Goal: Task Accomplishment & Management: Use online tool/utility

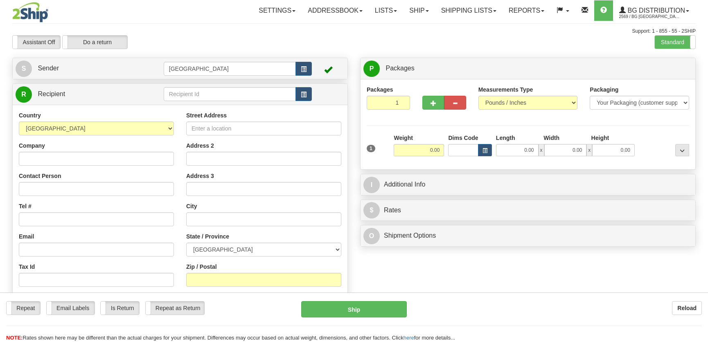
drag, startPoint x: 0, startPoint y: 0, endPoint x: 228, endPoint y: 97, distance: 247.5
click at [223, 105] on div "Country AFGHANISTAN ALAND ISLANDS ALBANIA ALGERIA AMERICAN SAMOA ANDORRA ANGOLA…" at bounding box center [180, 221] width 335 height 233
click at [228, 97] on input "text" at bounding box center [230, 94] width 132 height 14
click at [229, 105] on div "4065" at bounding box center [227, 107] width 123 height 8
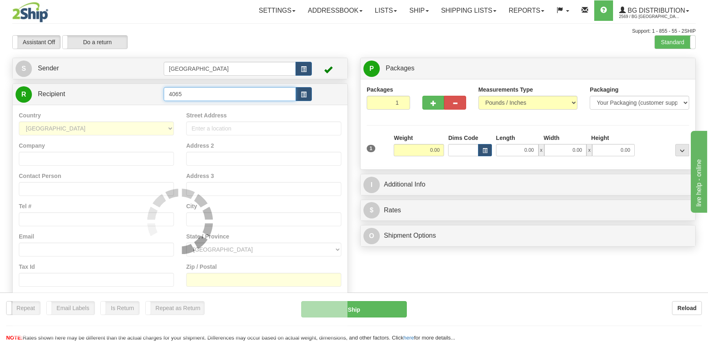
type input "4065"
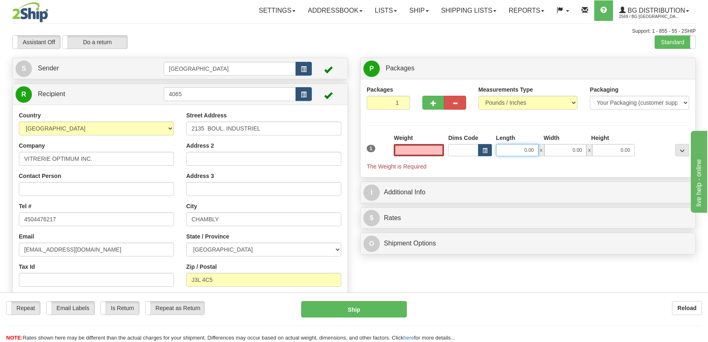
type input "0.00"
click at [517, 151] on input "0.00" at bounding box center [517, 150] width 43 height 12
type input "12.00"
type input "8.00"
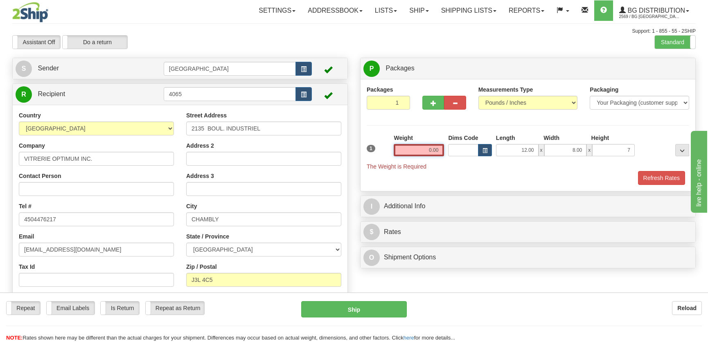
type input "7.00"
click at [435, 148] on input "0.00" at bounding box center [419, 150] width 50 height 12
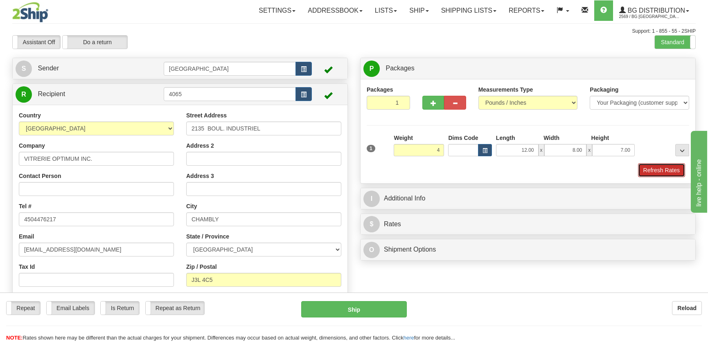
type input "4.00"
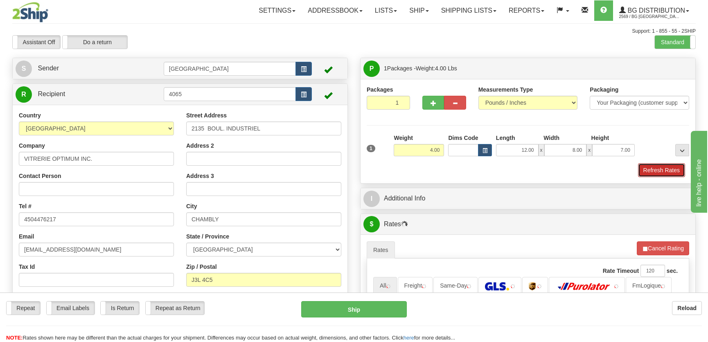
click at [661, 172] on button "Refresh Rates" at bounding box center [661, 170] width 47 height 14
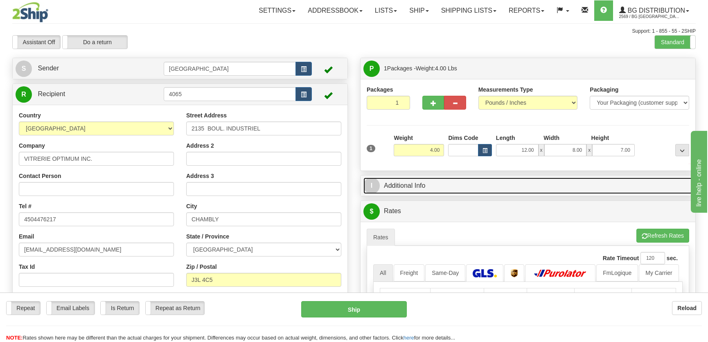
click at [601, 187] on link "I Additional Info" at bounding box center [527, 186] width 329 height 17
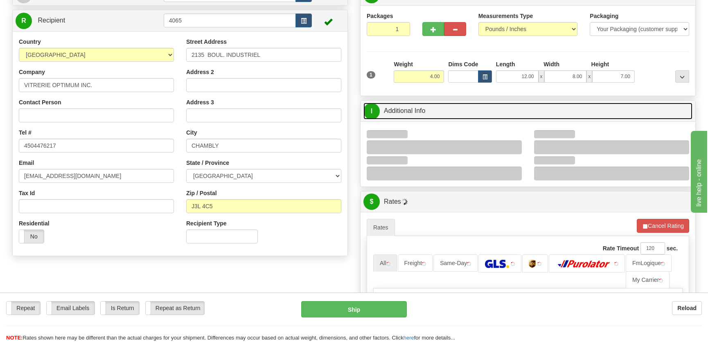
scroll to position [74, 0]
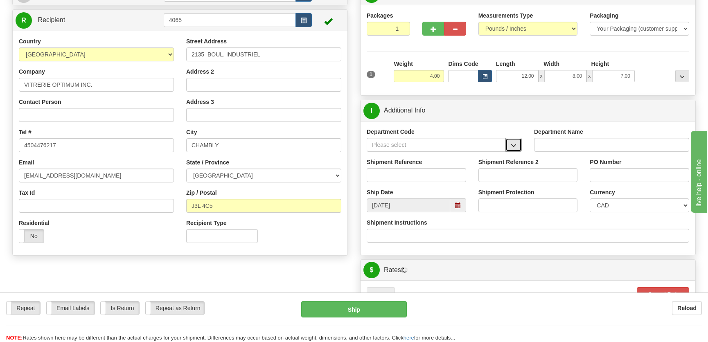
click at [515, 140] on button "button" at bounding box center [513, 145] width 16 height 14
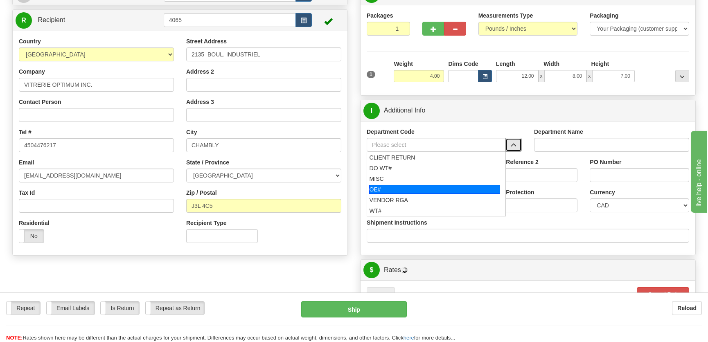
click at [407, 193] on div "OE#" at bounding box center [434, 189] width 131 height 9
type input "OE#"
type input "ORDERS"
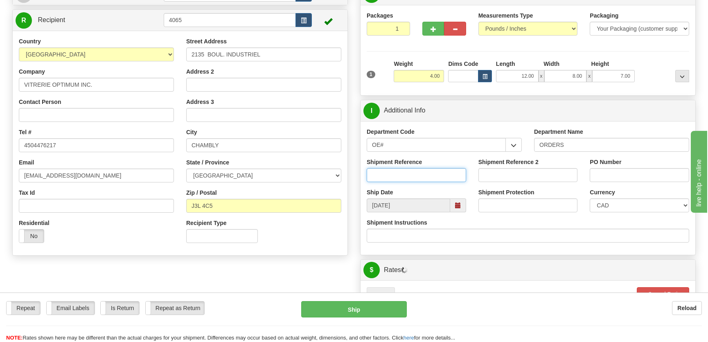
click at [415, 177] on input "Shipment Reference" at bounding box center [416, 175] width 99 height 14
type input "50323227-00"
click at [622, 169] on input "PO Number" at bounding box center [638, 175] width 99 height 14
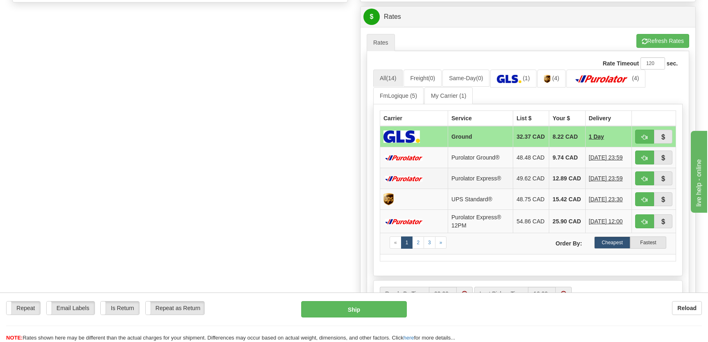
scroll to position [335, 0]
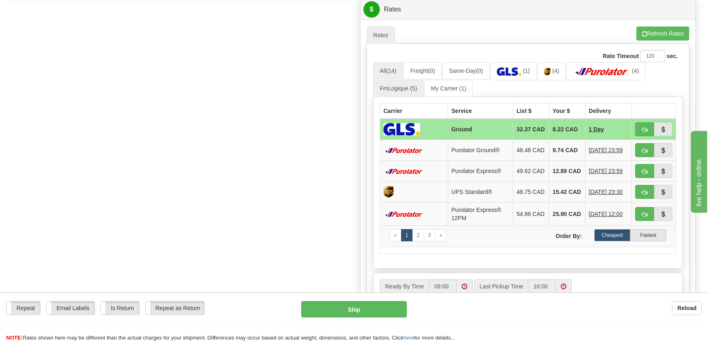
type input "."
click at [398, 92] on link "FmLogique (5)" at bounding box center [398, 88] width 50 height 17
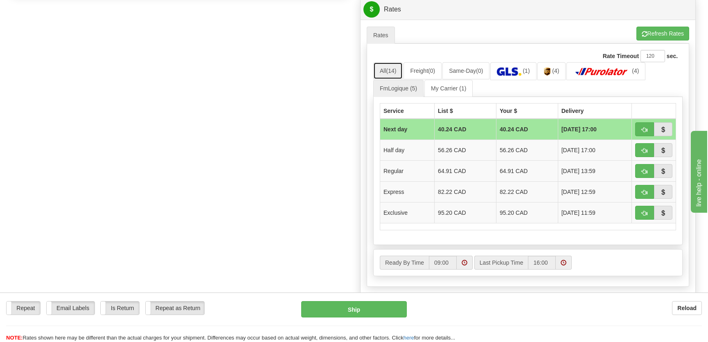
click at [384, 70] on link "All (14)" at bounding box center [387, 70] width 29 height 17
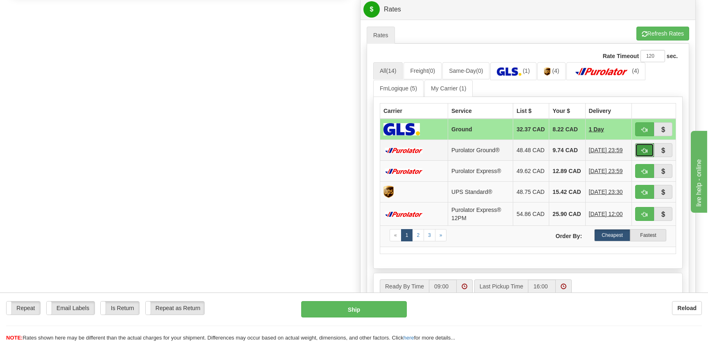
click at [640, 152] on button "button" at bounding box center [644, 150] width 19 height 14
type input "260"
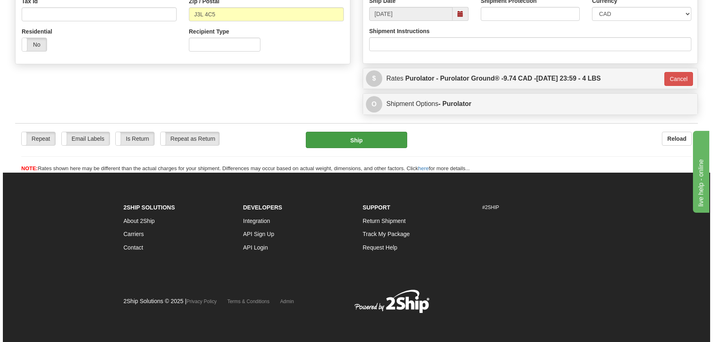
scroll to position [265, 0]
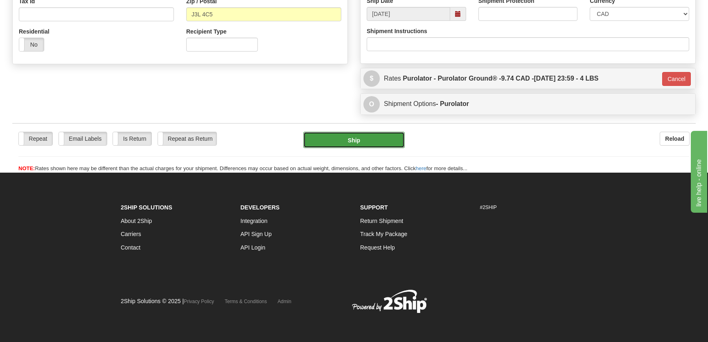
click at [358, 135] on button "Ship" at bounding box center [353, 140] width 101 height 16
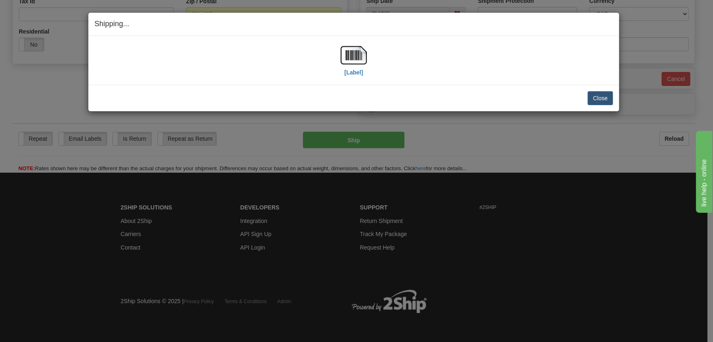
click at [371, 67] on div "[Label]" at bounding box center [353, 60] width 519 height 36
click at [364, 59] on img at bounding box center [354, 55] width 26 height 26
click at [600, 92] on button "Close" at bounding box center [600, 98] width 25 height 14
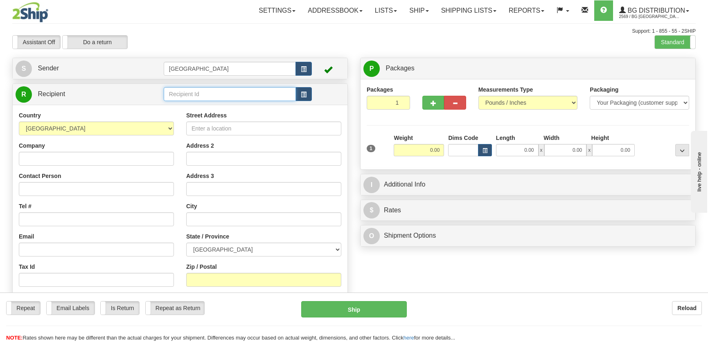
click at [211, 94] on input "text" at bounding box center [230, 94] width 132 height 14
click at [208, 106] on div "1035" at bounding box center [227, 107] width 123 height 8
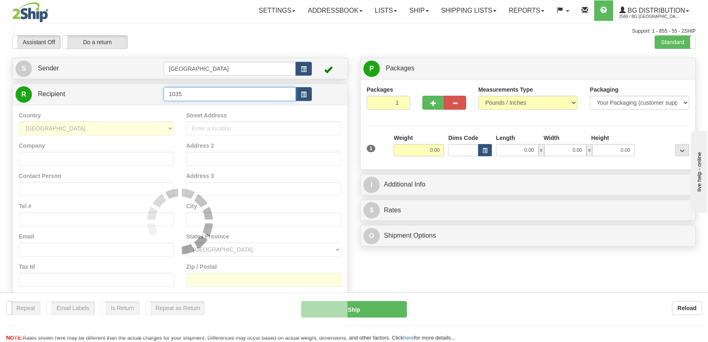
type input "1035"
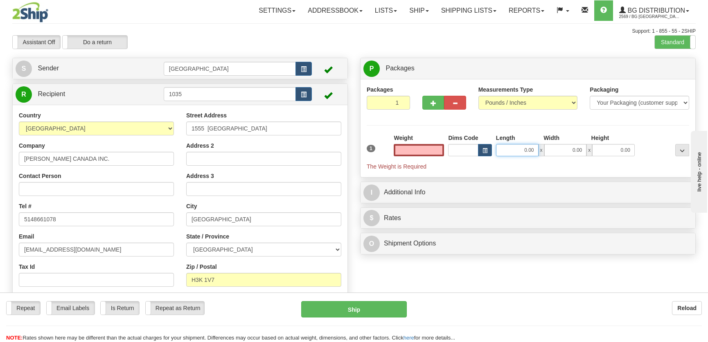
type input "0.00"
click at [511, 153] on input "0.00" at bounding box center [517, 150] width 43 height 12
type input "11.00"
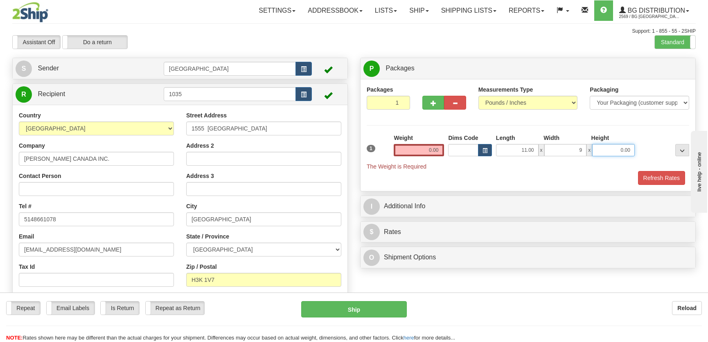
type input "9.00"
type input "7.00"
click at [434, 150] on input "0.00" at bounding box center [419, 150] width 50 height 12
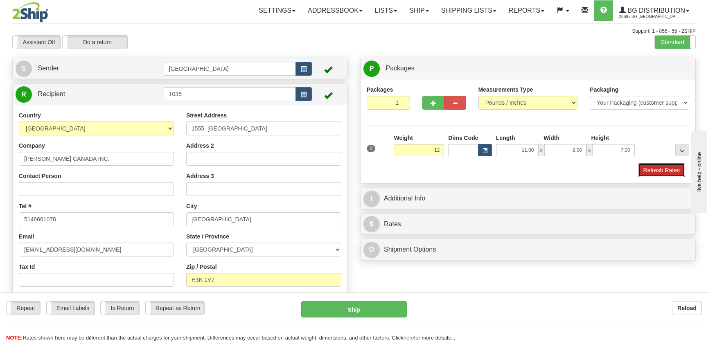
click at [651, 163] on button "Refresh Rates" at bounding box center [661, 170] width 47 height 14
type input "12.00"
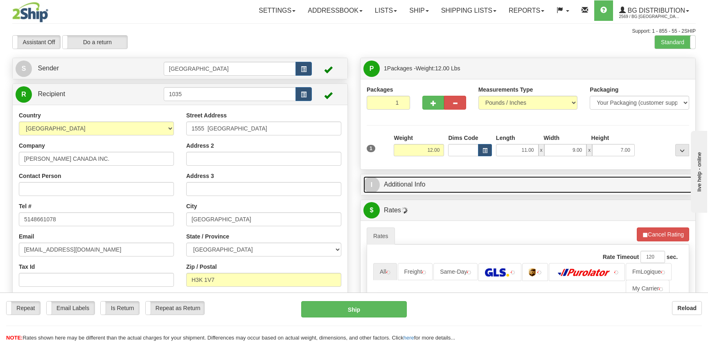
click at [617, 184] on link "I Additional Info" at bounding box center [527, 184] width 329 height 17
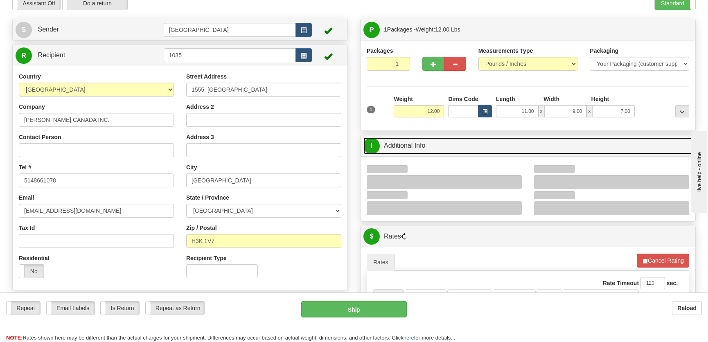
scroll to position [74, 0]
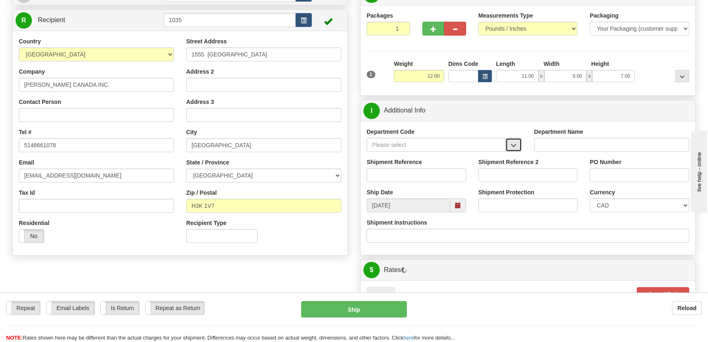
click at [511, 148] on button "button" at bounding box center [513, 145] width 16 height 14
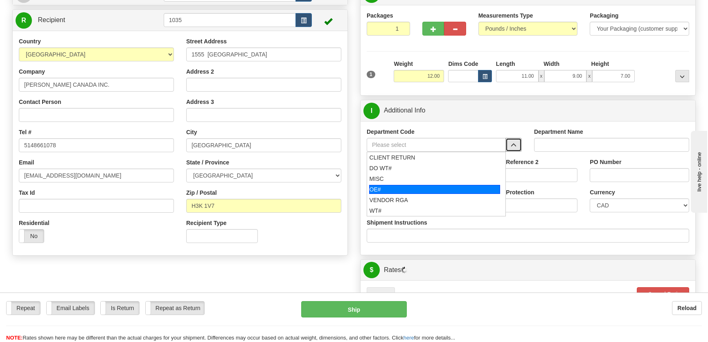
click at [412, 189] on div "OE#" at bounding box center [434, 189] width 131 height 9
type input "OE#"
type input "ORDERS"
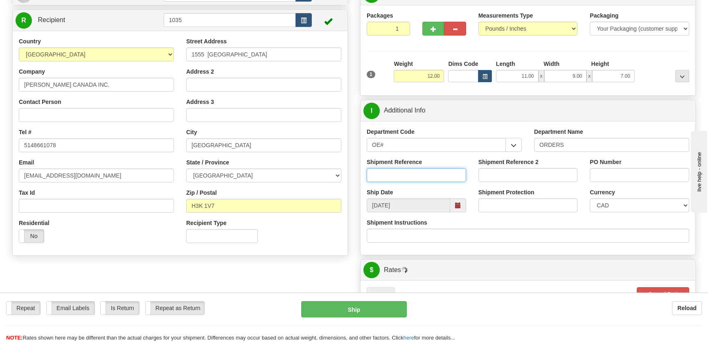
click at [418, 178] on input "Shipment Reference" at bounding box center [416, 175] width 99 height 14
type input "50312995-00"
click at [607, 174] on input "PO Number" at bounding box center [638, 175] width 99 height 14
type input "."
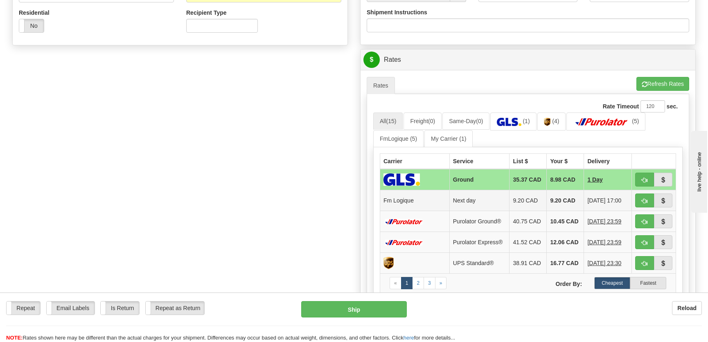
scroll to position [297, 0]
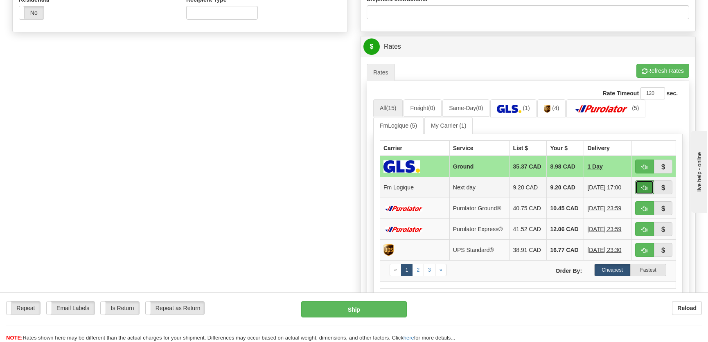
click at [640, 188] on button "button" at bounding box center [644, 187] width 19 height 14
type input "jour"
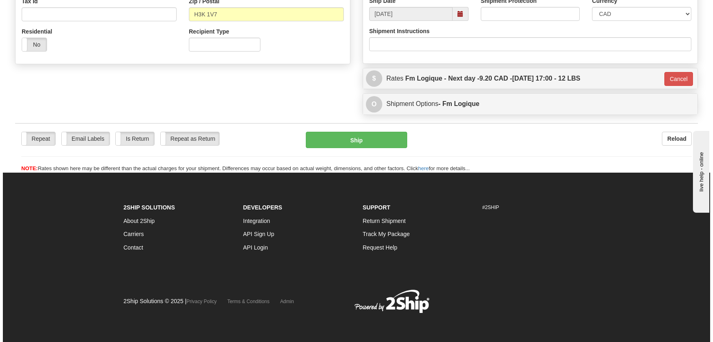
scroll to position [265, 0]
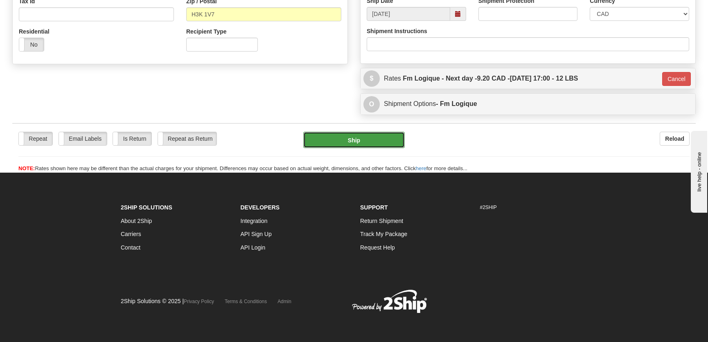
click at [384, 143] on button "Ship" at bounding box center [353, 140] width 101 height 16
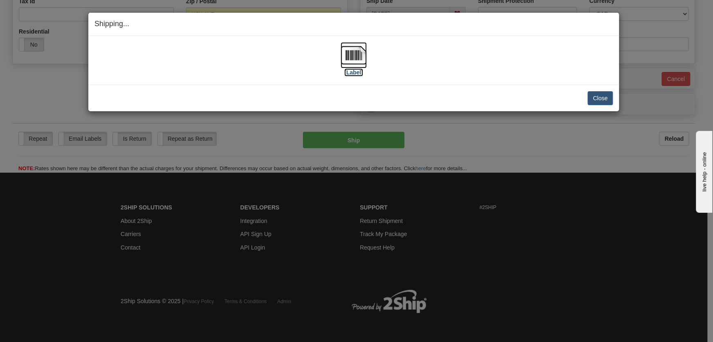
click at [360, 70] on label "[Label]" at bounding box center [353, 72] width 19 height 8
click at [597, 96] on button "Close" at bounding box center [600, 98] width 25 height 14
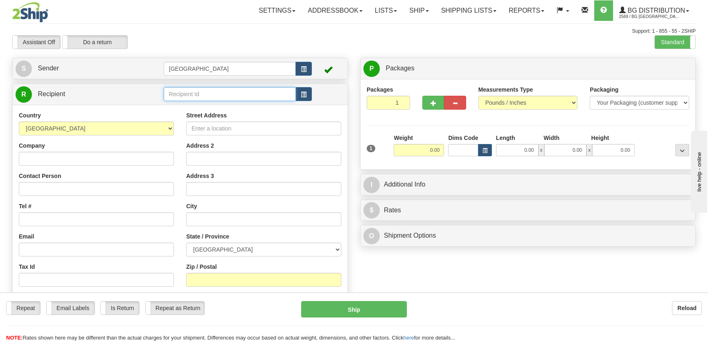
click at [203, 96] on input "text" at bounding box center [230, 94] width 132 height 14
click at [216, 105] on div "1186" at bounding box center [228, 107] width 124 height 9
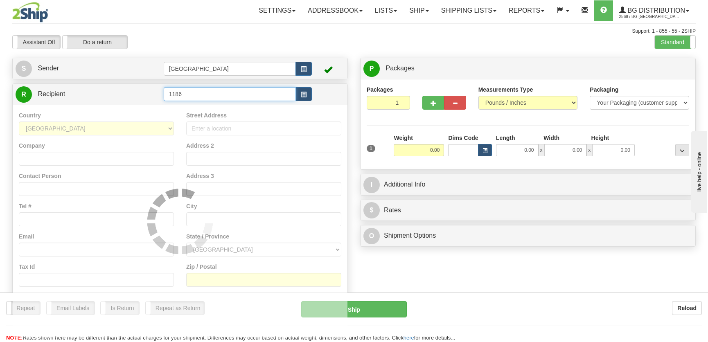
type input "1186"
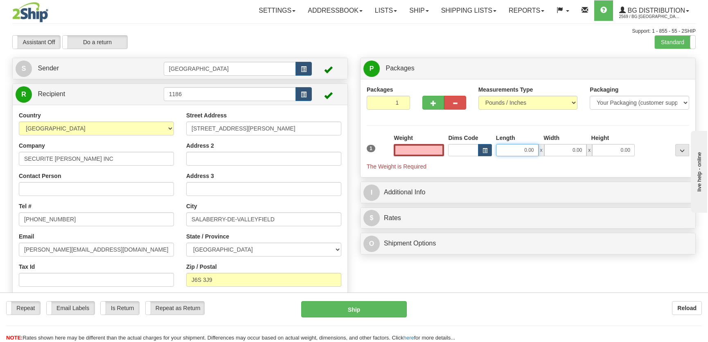
type input "0.00"
click at [523, 150] on input "0.00" at bounding box center [517, 150] width 43 height 12
type input "12.00"
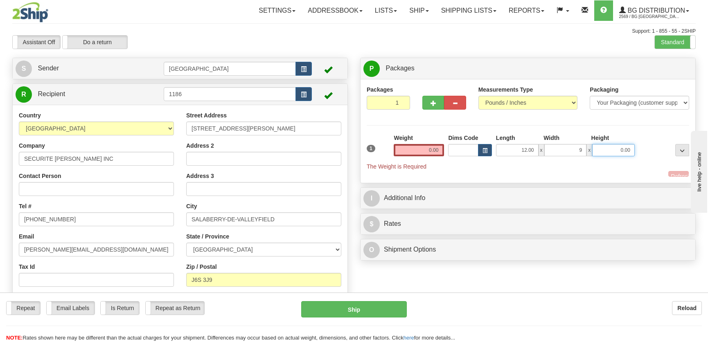
type input "9.00"
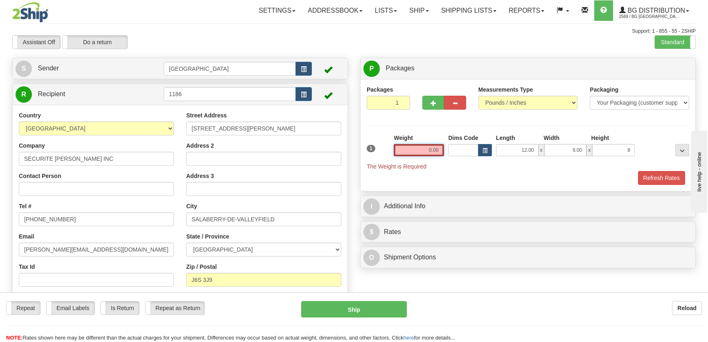
type input "8.00"
click at [417, 153] on input "0.00" at bounding box center [419, 150] width 50 height 12
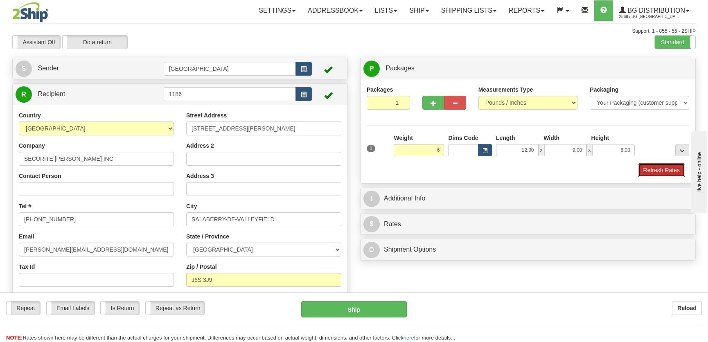
type input "6.00"
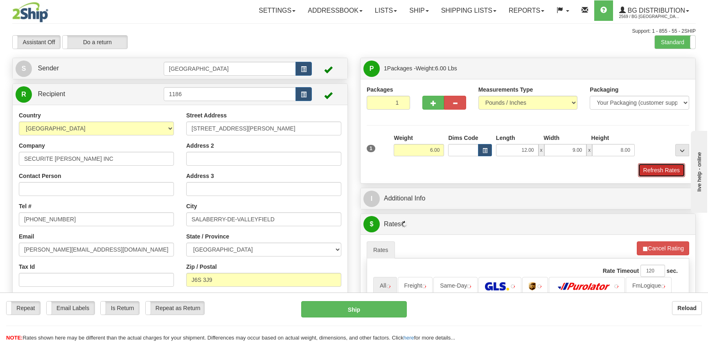
click at [647, 167] on button "Refresh Rates" at bounding box center [661, 170] width 47 height 14
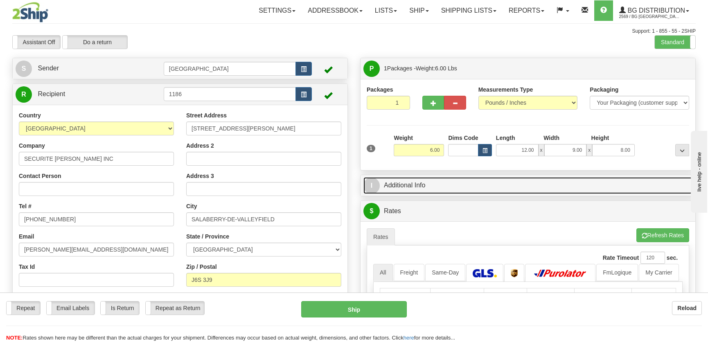
click at [622, 185] on link "I Additional Info" at bounding box center [527, 185] width 329 height 17
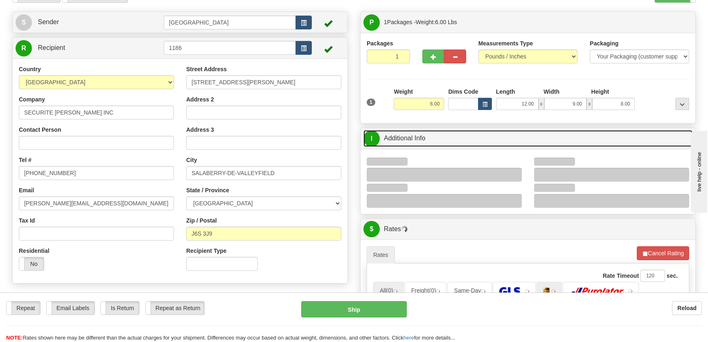
scroll to position [148, 0]
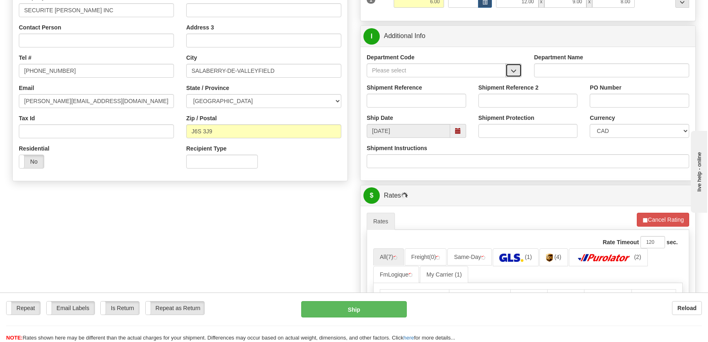
click at [511, 70] on span "button" at bounding box center [514, 70] width 6 height 5
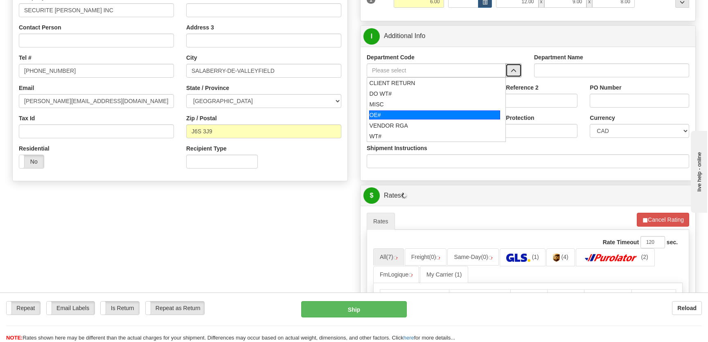
click at [391, 112] on div "OE#" at bounding box center [434, 114] width 131 height 9
type input "OE#"
type input "ORDERS"
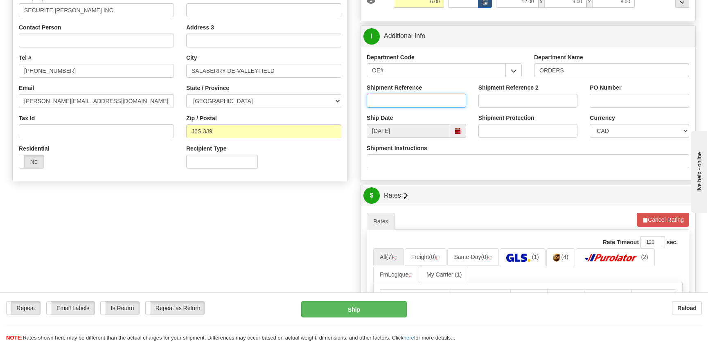
click at [400, 98] on input "Shipment Reference" at bounding box center [416, 101] width 99 height 14
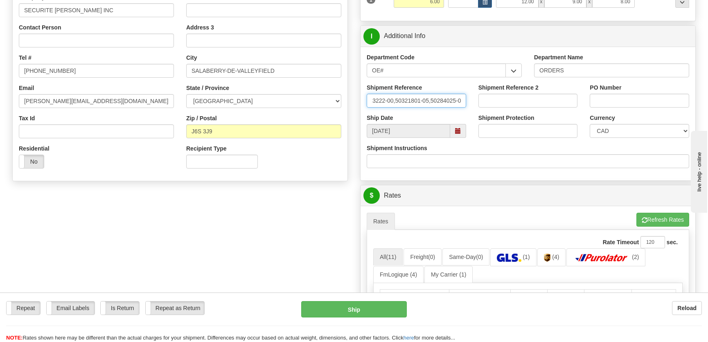
scroll to position [0, 16]
type input "50323222-00,50321801-05,50284025-04"
click at [625, 97] on input "PO Number" at bounding box center [638, 101] width 99 height 14
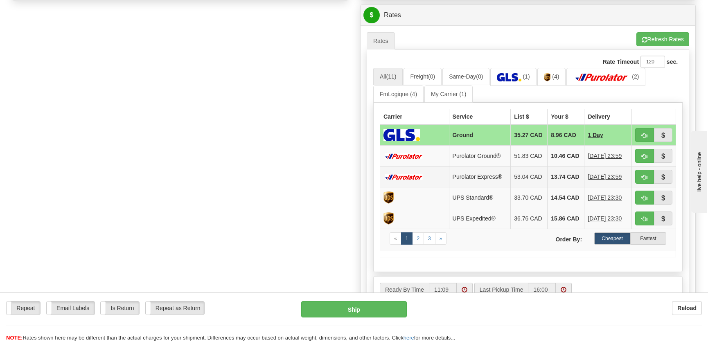
scroll to position [372, 0]
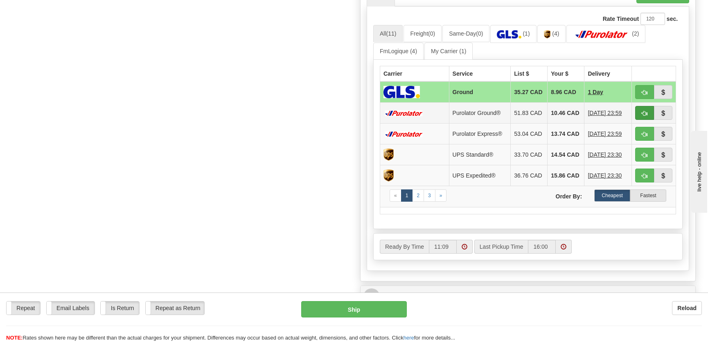
type input "."
click at [643, 116] on span "button" at bounding box center [644, 113] width 6 height 5
type input "260"
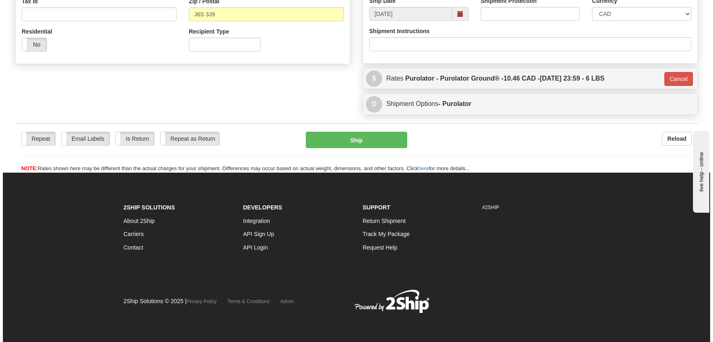
scroll to position [265, 0]
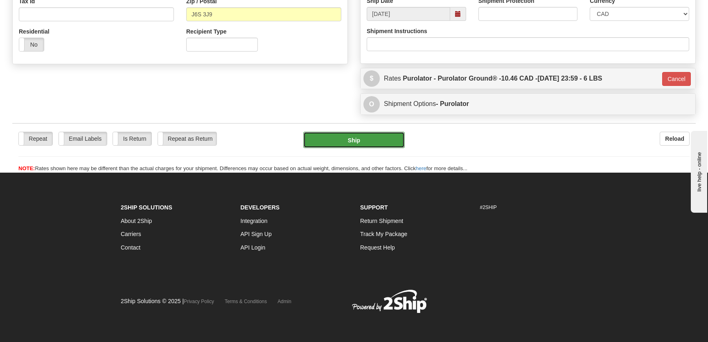
click at [361, 143] on button "Ship" at bounding box center [353, 140] width 101 height 16
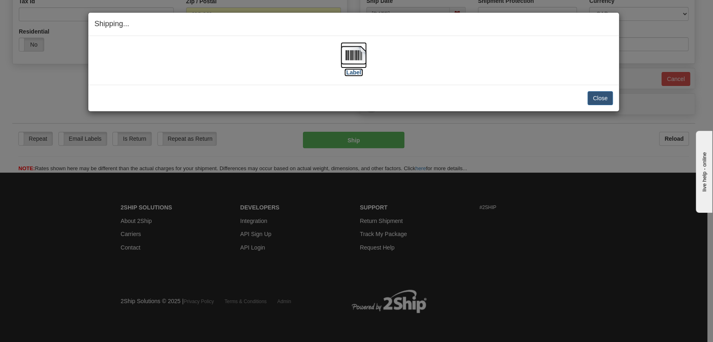
click at [357, 64] on img at bounding box center [354, 55] width 26 height 26
click at [586, 94] on div "Close Cancel" at bounding box center [353, 98] width 519 height 14
click at [593, 98] on button "Close" at bounding box center [600, 98] width 25 height 14
